Goal: Navigation & Orientation: Find specific page/section

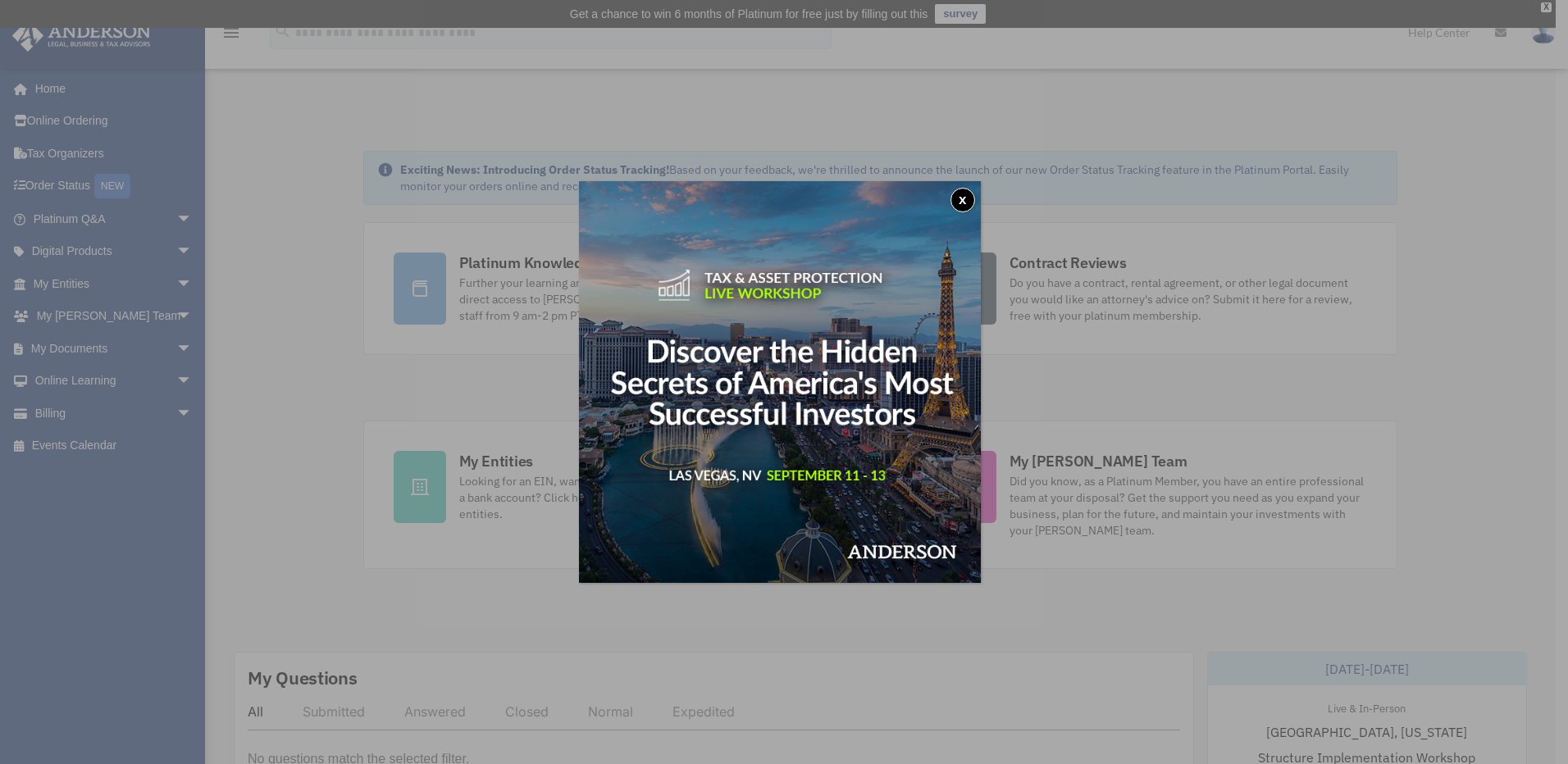
click at [963, 203] on button "x" at bounding box center [963, 200] width 25 height 25
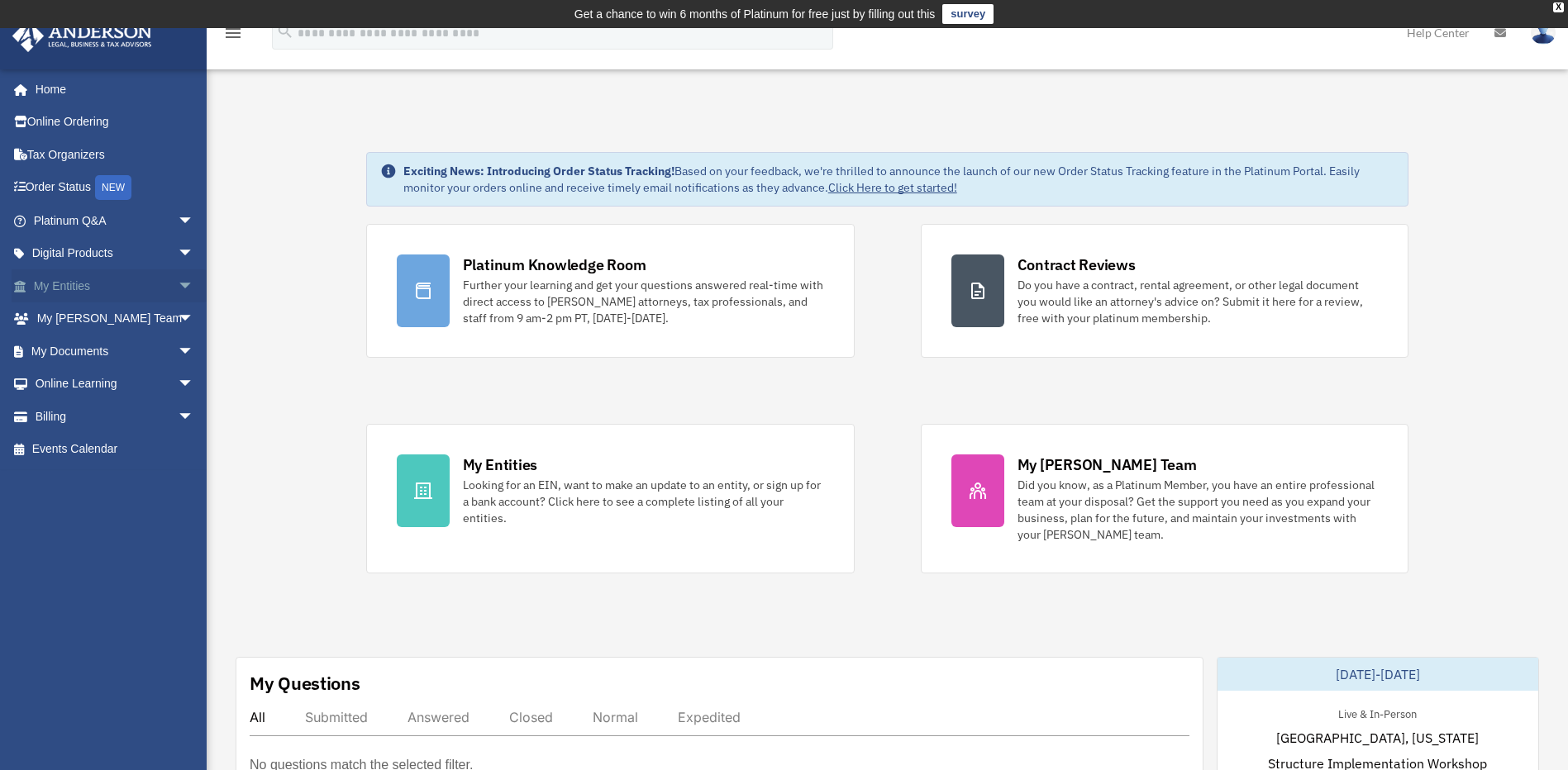
click at [72, 286] on link "My Entities arrow_drop_down" at bounding box center [115, 286] width 208 height 33
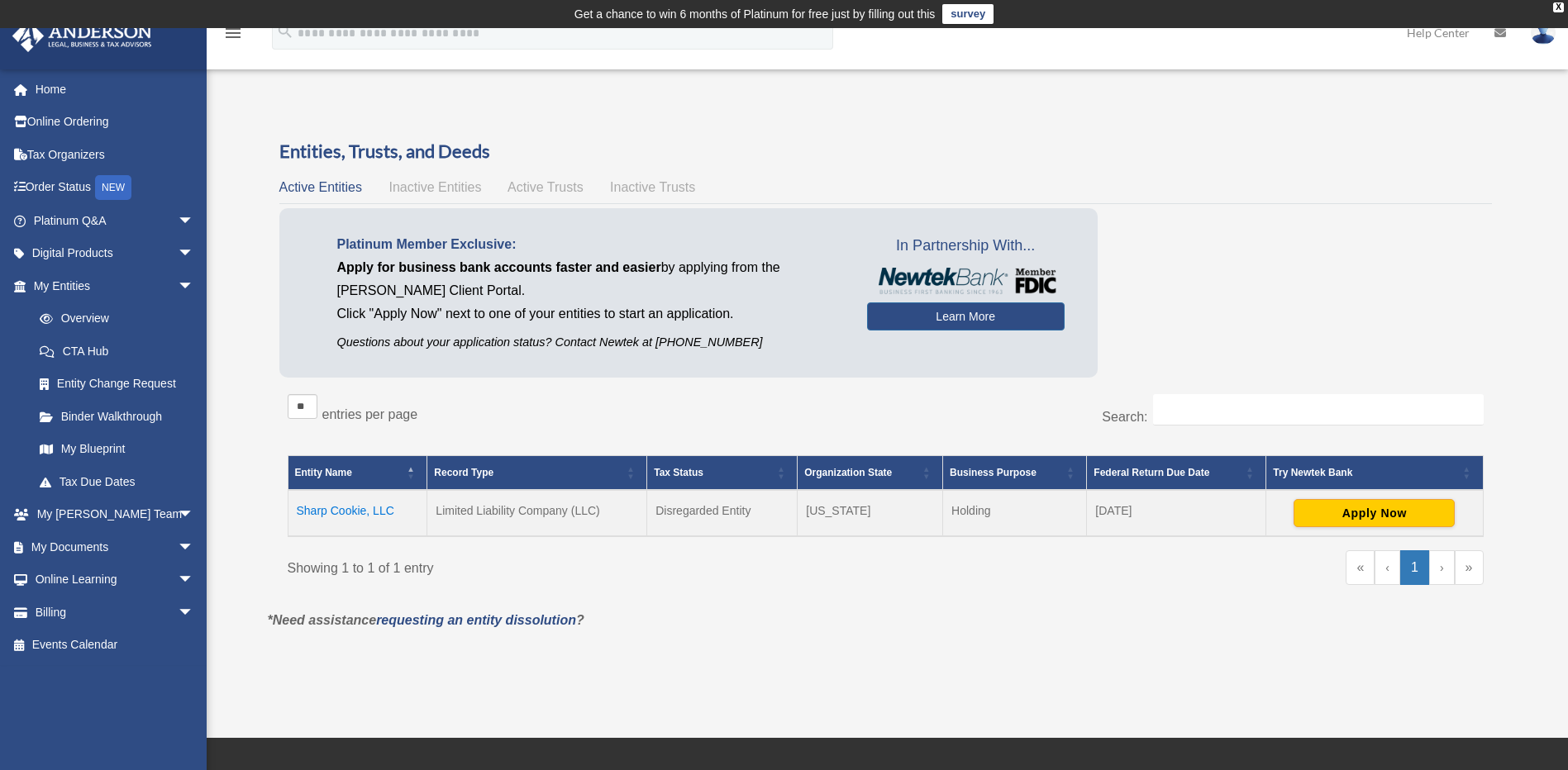
click at [988, 654] on div "Do you really want to log out? Yes No Entities, Trusts, and Deeds Active Entiti…" at bounding box center [885, 396] width 1261 height 517
click at [72, 222] on link "Platinum Q&A arrow_drop_down" at bounding box center [115, 221] width 208 height 33
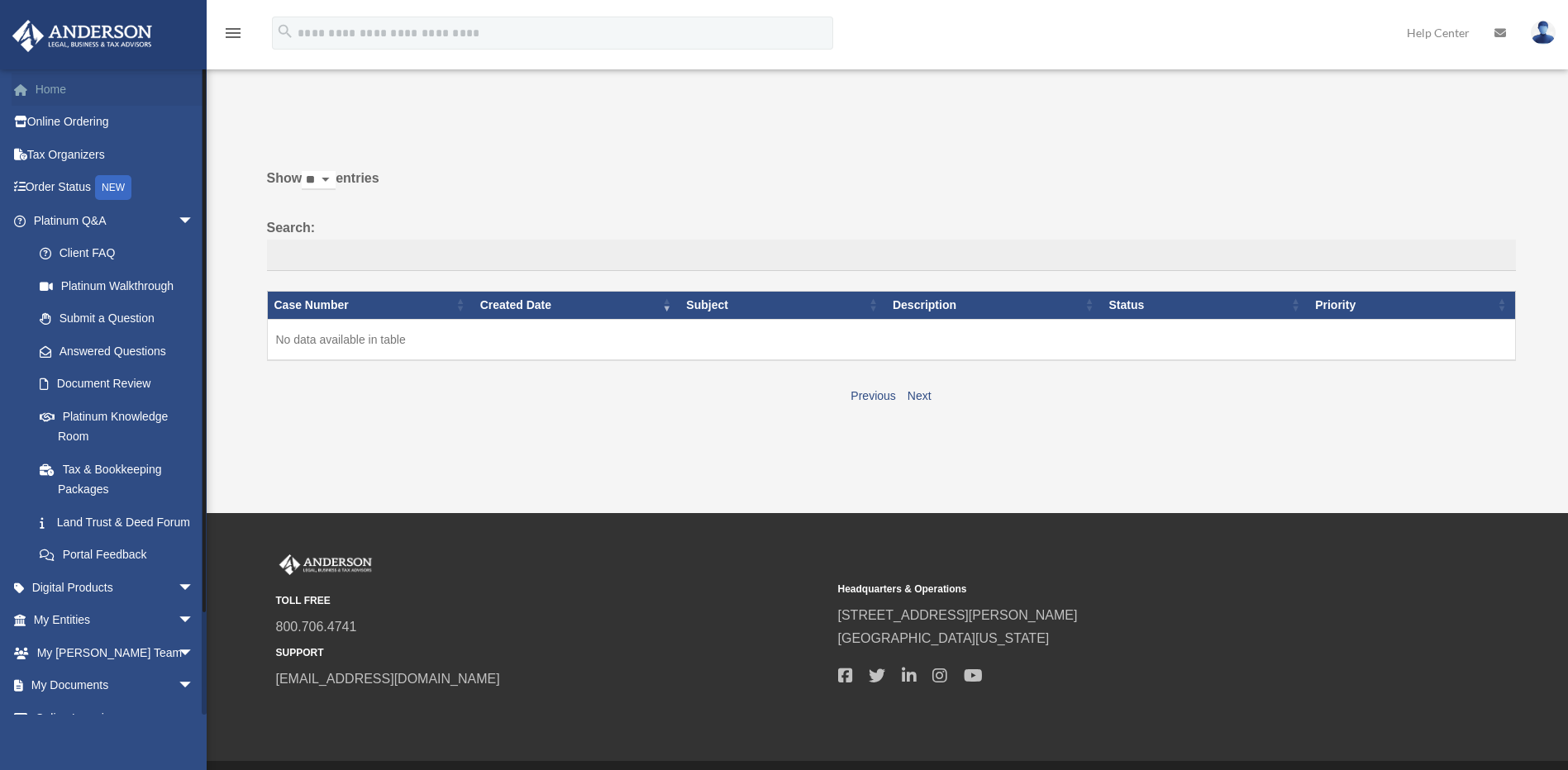
click at [45, 87] on link "Home" at bounding box center [115, 89] width 208 height 33
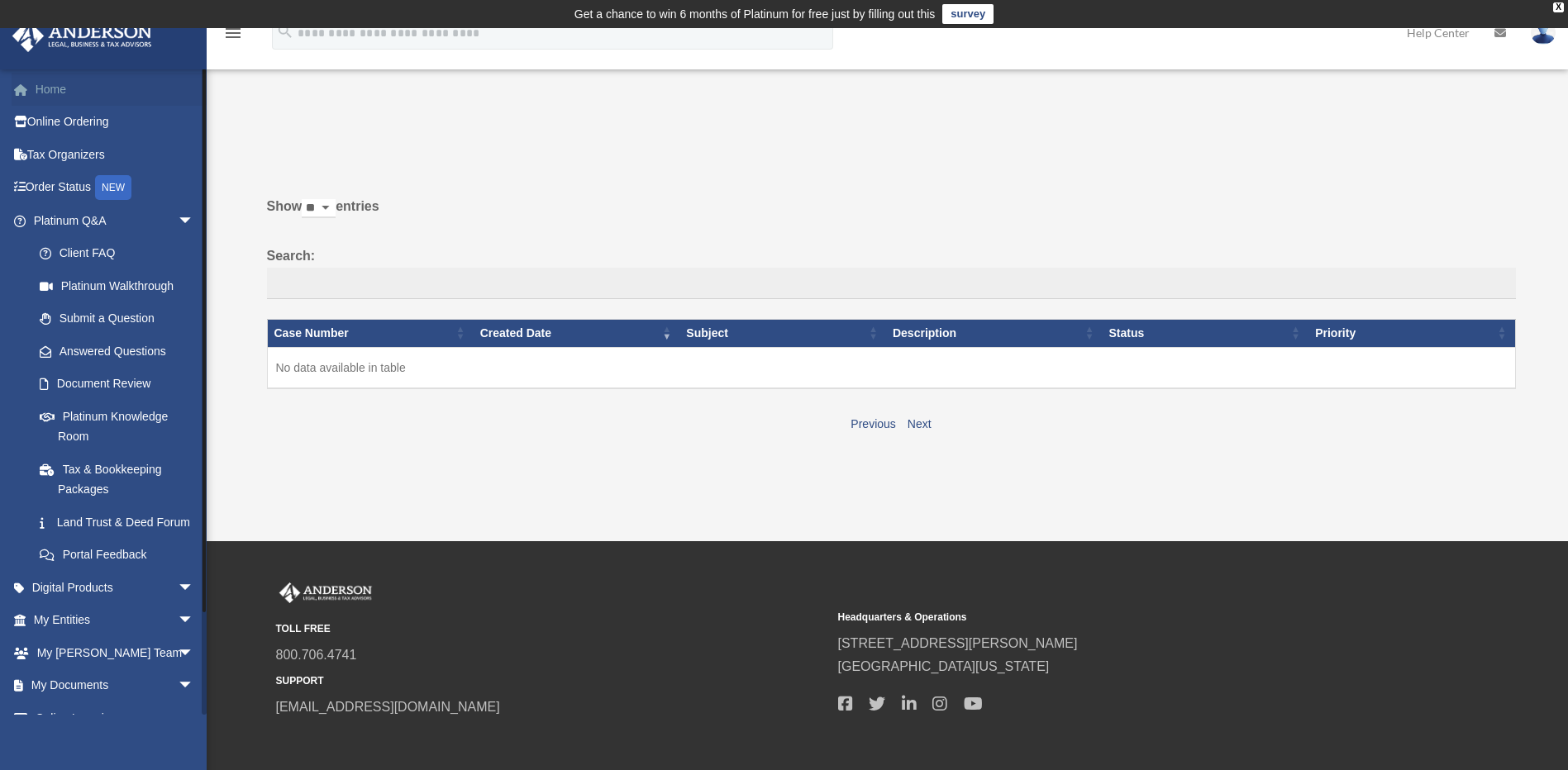
click at [59, 97] on link "Home" at bounding box center [115, 89] width 208 height 33
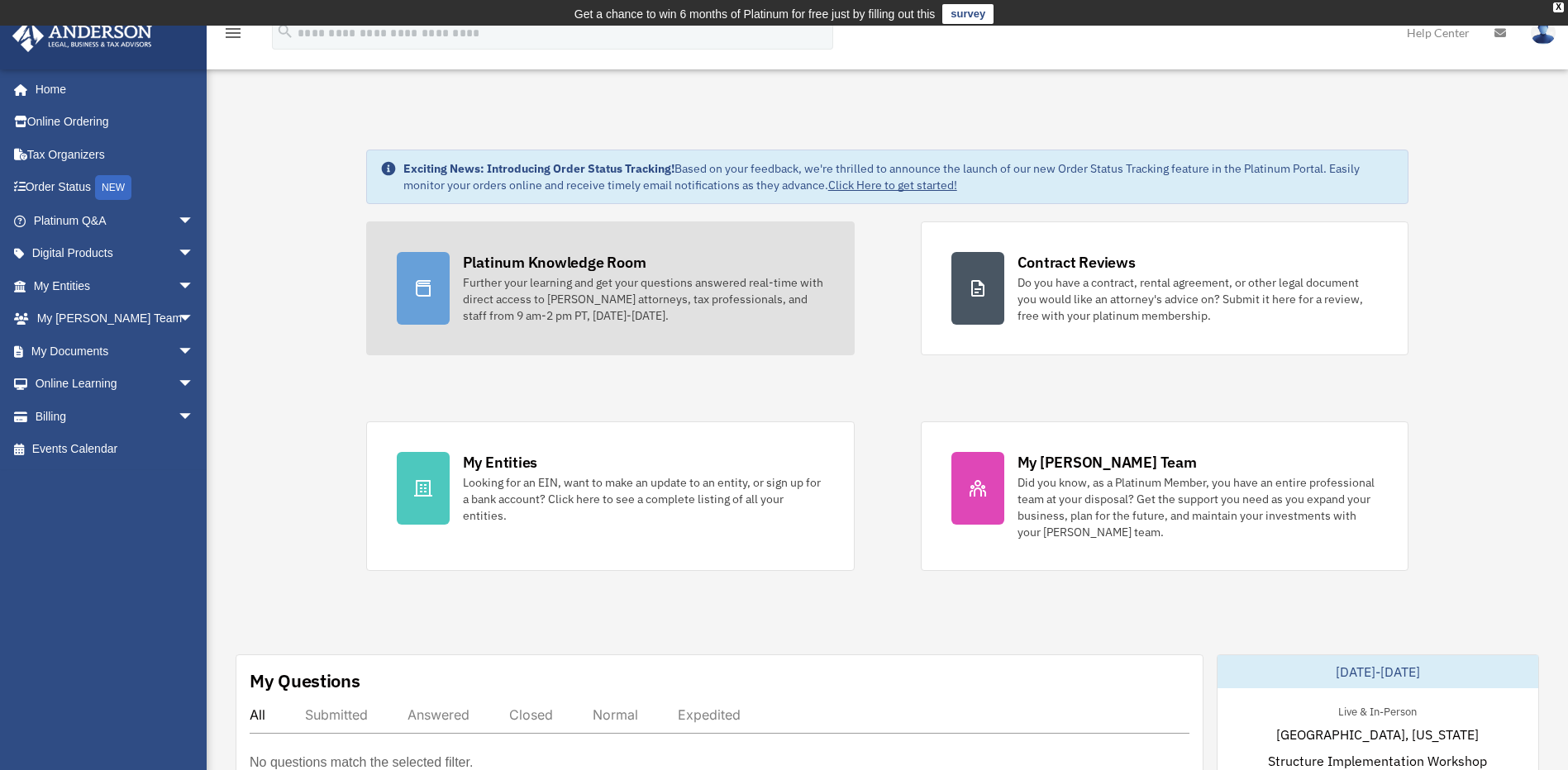
click at [562, 266] on div "Platinum Knowledge Room" at bounding box center [555, 262] width 183 height 21
